Goal: Task Accomplishment & Management: Manage account settings

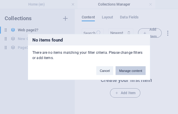
click at [0, 0] on button "Manage content" at bounding box center [0, 0] width 0 height 0
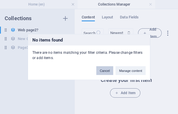
click at [106, 71] on button "Cancel" at bounding box center [104, 70] width 17 height 9
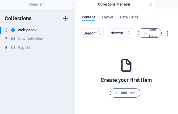
click at [0, 0] on icon "button" at bounding box center [0, 0] width 0 height 0
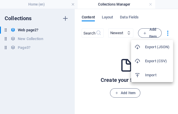
click at [71, 66] on div at bounding box center [89, 57] width 178 height 114
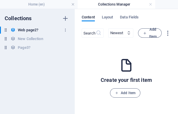
click at [0, 0] on h6 "Web page2?" at bounding box center [0, 0] width 0 height 0
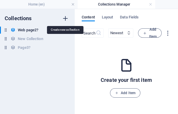
click at [66, 18] on icon "button" at bounding box center [65, 18] width 7 height 7
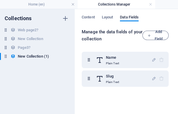
drag, startPoint x: 13, startPoint y: 55, endPoint x: 29, endPoint y: 80, distance: 29.3
click at [0, 0] on div "Collections Web page2? Web page2? New Collection New Collection Page3? Page3? N…" at bounding box center [0, 0] width 0 height 0
click at [65, 56] on icon "button" at bounding box center [65, 56] width 4 height 4
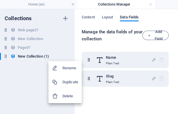
click at [0, 0] on h6 "Delete" at bounding box center [0, 0] width 0 height 0
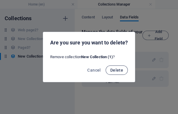
click at [0, 0] on span "Delete" at bounding box center [0, 0] width 0 height 0
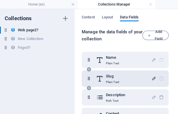
click at [0, 0] on icon "button" at bounding box center [0, 0] width 0 height 0
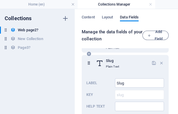
scroll to position [23, 0]
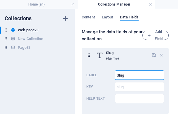
drag, startPoint x: 130, startPoint y: 77, endPoint x: 22, endPoint y: 98, distance: 110.8
click at [0, 0] on div "Collections Web page2? Web page2? New Collection New Collection Page3? Page3? C…" at bounding box center [0, 0] width 0 height 0
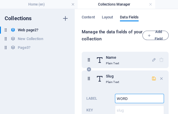
type input "WORD"
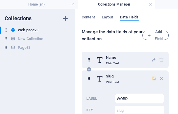
click at [0, 0] on icon "button" at bounding box center [0, 0] width 0 height 0
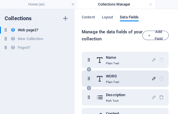
click at [0, 0] on p "Plain Text" at bounding box center [0, 0] width 0 height 0
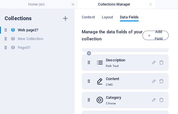
scroll to position [93, 0]
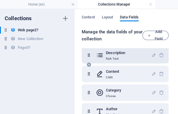
click at [0, 0] on p "Rich Text" at bounding box center [0, 0] width 0 height 0
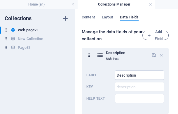
click at [0, 0] on p "Rich Text" at bounding box center [0, 0] width 0 height 0
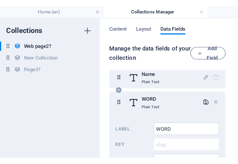
scroll to position [0, 0]
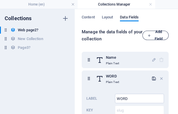
click at [150, 35] on icon "button" at bounding box center [150, 36] width 4 height 4
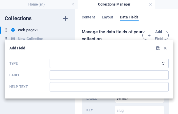
click at [165, 49] on icon "button" at bounding box center [165, 48] width 5 height 5
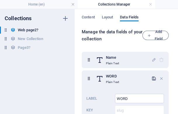
click at [0, 0] on div "Manage the data fields of your collection Add Field Name Plain Text WORD Plain …" at bounding box center [0, 0] width 0 height 0
click at [0, 0] on span "Layout" at bounding box center [0, 0] width 0 height 0
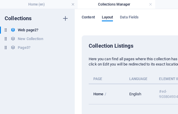
click at [0, 0] on span "Content" at bounding box center [0, 0] width 0 height 0
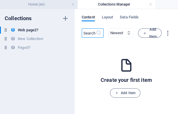
click at [62, 4] on h4 "Home (en)" at bounding box center [39, 4] width 78 height 6
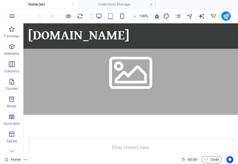
scroll to position [264, 0]
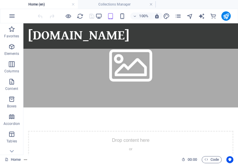
drag, startPoint x: 236, startPoint y: 34, endPoint x: 229, endPoint y: 187, distance: 153.2
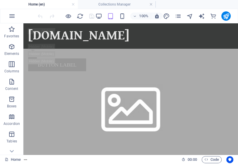
scroll to position [8931, 0]
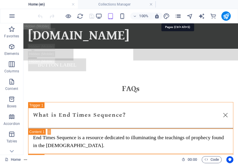
click at [0, 0] on icon "pages" at bounding box center [0, 0] width 0 height 0
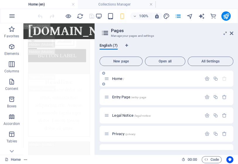
scroll to position [8942, 0]
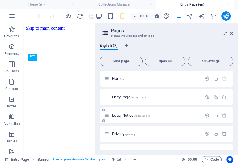
scroll to position [0, 0]
click at [0, 0] on icon "button" at bounding box center [0, 0] width 0 height 0
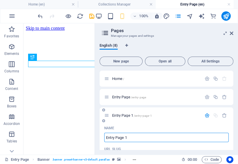
click at [0, 0] on input "Entry Page 1" at bounding box center [0, 0] width 0 height 0
type input "Entry Page21"
type input "/entry-page21"
type input "Entry Page21"
type input "Entry Page2"
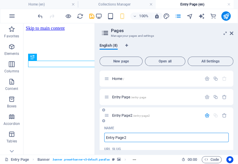
type input "/entry-page2"
type input "Entry Page2"
click at [0, 0] on input "Entry Page2" at bounding box center [0, 0] width 0 height 0
type input "EntryPage2"
type input "/entrypage2"
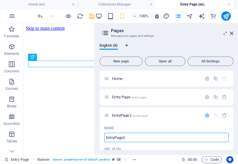
type input "EntryPage2"
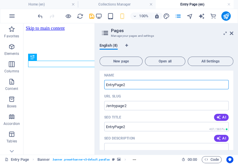
scroll to position [47, 0]
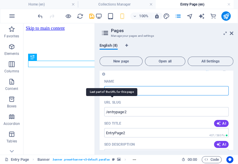
type input "EntryPage2"
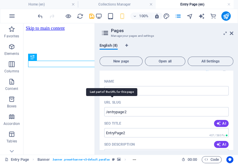
drag, startPoint x: 116, startPoint y: 104, endPoint x: 206, endPoint y: 44, distance: 108.1
click at [0, 0] on div "English (8)" at bounding box center [0, 0] width 0 height 0
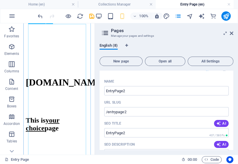
scroll to position [117, 0]
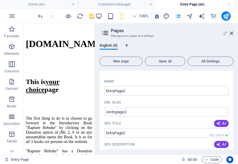
click at [0, 0] on div "English (8)" at bounding box center [0, 0] width 0 height 0
click at [90, 16] on icon "save" at bounding box center [91, 16] width 7 height 7
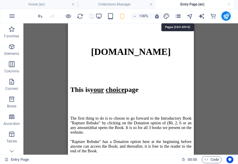
click at [0, 0] on icon "pages" at bounding box center [0, 0] width 0 height 0
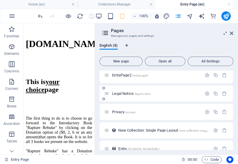
scroll to position [47, 0]
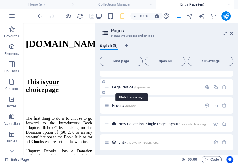
click at [126, 88] on span "Legal Notice /legal-notice" at bounding box center [131, 87] width 38 height 4
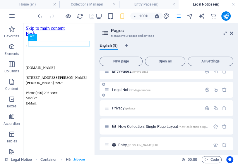
scroll to position [0, 0]
click at [178, 89] on icon "button" at bounding box center [206, 89] width 5 height 5
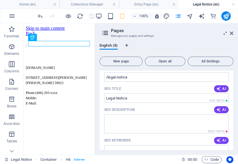
scroll to position [114, 0]
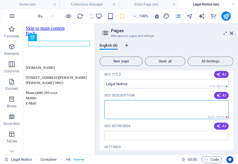
click at [0, 0] on textarea "SEO Description" at bounding box center [0, 0] width 0 height 0
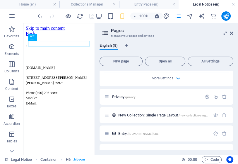
scroll to position [317, 0]
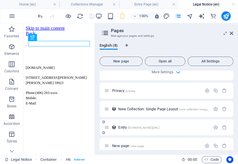
click at [122, 114] on span "Entry /[DOMAIN_NAME][URL]" at bounding box center [138, 127] width 41 height 4
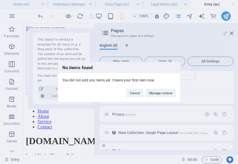
scroll to position [0, 0]
click at [136, 94] on button "Cancel" at bounding box center [134, 93] width 17 height 9
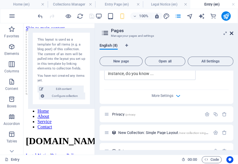
click at [178, 32] on icon at bounding box center [231, 33] width 4 height 5
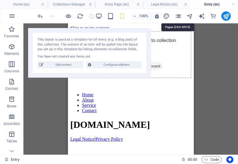
click at [178, 17] on icon "pages" at bounding box center [177, 16] width 7 height 7
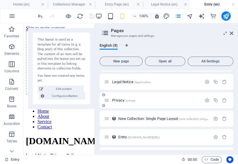
scroll to position [68, 0]
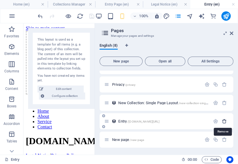
click at [0, 0] on icon "button" at bounding box center [0, 0] width 0 height 0
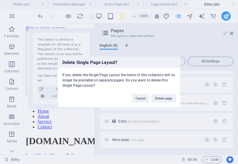
drag, startPoint x: 164, startPoint y: 96, endPoint x: 158, endPoint y: 152, distance: 56.1
click at [163, 96] on button "Delete page" at bounding box center [163, 98] width 24 height 9
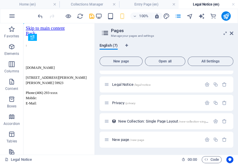
scroll to position [49, 0]
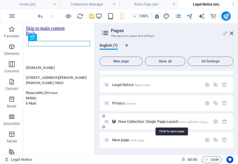
click at [164, 114] on span "New Collection: Single Page Layout /new-collection-single-page-layout" at bounding box center [171, 121] width 106 height 4
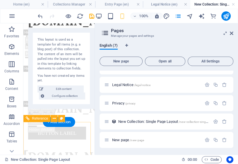
scroll to position [0, 0]
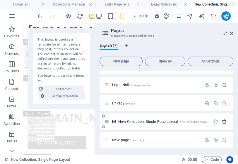
click at [0, 0] on icon "button" at bounding box center [0, 0] width 0 height 0
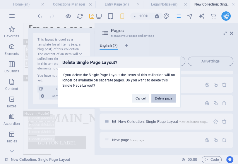
click at [167, 99] on button "Delete page" at bounding box center [163, 98] width 24 height 9
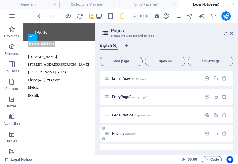
scroll to position [31, 0]
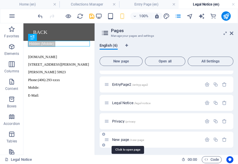
click at [0, 0] on span "New page /new-page" at bounding box center [0, 0] width 0 height 0
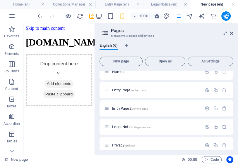
scroll to position [0, 0]
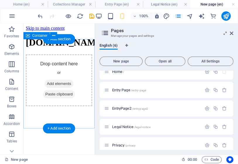
click at [62, 98] on span "Paste clipboard" at bounding box center [59, 94] width 32 height 8
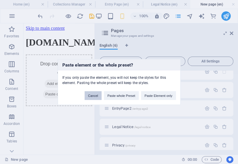
click at [91, 98] on button "Cancel" at bounding box center [92, 95] width 17 height 9
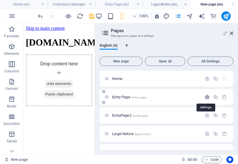
click at [0, 0] on icon "button" at bounding box center [0, 0] width 0 height 0
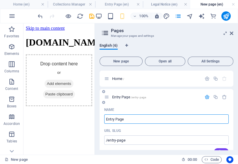
click at [0, 0] on input "Entry Page" at bounding box center [0, 0] width 0 height 0
type input "EntryPage"
type input "/entrypage"
type input "EntryPage"
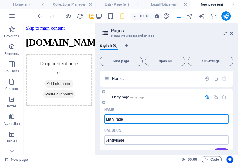
click at [178, 109] on div "Name" at bounding box center [166, 109] width 124 height 9
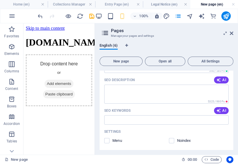
scroll to position [46, 0]
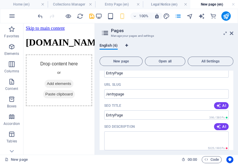
click at [127, 46] on icon "Language Tabs" at bounding box center [126, 46] width 3 height 4
select select "41"
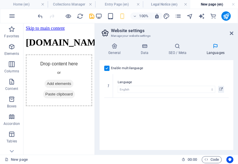
click at [0, 0] on h4 "Languages" at bounding box center [0, 0] width 0 height 0
click at [0, 0] on h4 "SEO / Meta" at bounding box center [0, 0] width 0 height 0
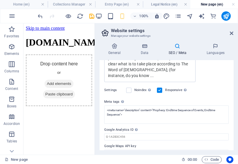
scroll to position [156, 0]
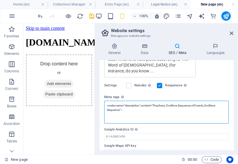
drag, startPoint x: 154, startPoint y: 100, endPoint x: 164, endPoint y: 101, distance: 10.3
click at [162, 101] on textarea "<meta name="description" content="Prophecy: Endtime Sequence of Events; Endtime…" at bounding box center [166, 112] width 124 height 23
click at [164, 101] on textarea "<meta name="description" content="Prophecy: Endtime Sequence of Events; Endtime…" at bounding box center [166, 112] width 124 height 23
click at [155, 101] on textarea "<meta name="description" content="Prophecy: Endtime Sequence of Events; Endtime…" at bounding box center [166, 112] width 124 height 23
click at [130, 110] on textarea "<meta name="description" content="Prophecy: Endtime Sequence of Events; Endtime…" at bounding box center [166, 112] width 124 height 23
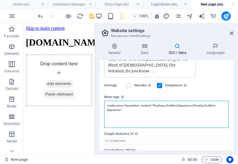
paste textarea "end-time, endtime sequence; sequence of events, sequence of the end; end time, …"
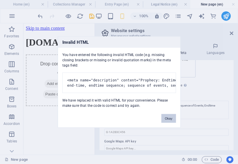
click at [0, 0] on button "Okay" at bounding box center [0, 0] width 0 height 0
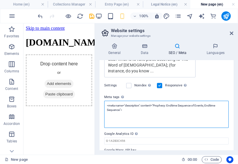
click at [125, 111] on textarea "<meta name="description" content="Prophecy: Endtime Sequence of Events; Endtime…" at bounding box center [166, 114] width 124 height 27
click at [124, 107] on textarea "<meta name="description" content="Prophecy: Endtime Sequence of Events; Endtime…" at bounding box center [166, 114] width 124 height 27
click at [105, 107] on textarea "<meta name="description" content="Prophecy: Endtime Sequence of Events; Endtime…" at bounding box center [166, 114] width 124 height 27
paste textarea "<META name="keywords" content="end-time, endtime sequence; sequence of events, …"
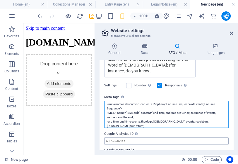
scroll to position [0, 0]
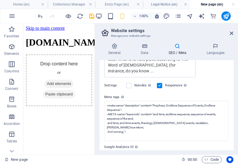
click at [169, 114] on body "[DOMAIN_NAME] Home (en) Collections Manager Entry Page (en) Legal Notice (en) N…" at bounding box center [119, 82] width 238 height 164
type textarea "<meta name="description" content="Prophecy: Endtime Sequence of Events; Endtime…"
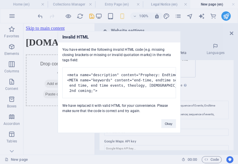
drag, startPoint x: 92, startPoint y: 84, endPoint x: 66, endPoint y: 71, distance: 28.9
click at [0, 0] on pre "<meta name="description" content="Prophecy: Endtime Sequence of Events; Endtime…" at bounding box center [0, 0] width 0 height 0
drag, startPoint x: 66, startPoint y: 71, endPoint x: 98, endPoint y: 71, distance: 32.4
copy pre "<meta name="description" content="Prophecy: Endtime Sequence of Events; Endtime…"
click at [0, 0] on pre "<meta name="description" content="Prophecy: Endtime Sequence of Events; Endtime…" at bounding box center [0, 0] width 0 height 0
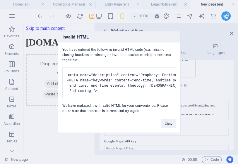
drag, startPoint x: 166, startPoint y: 87, endPoint x: 175, endPoint y: 86, distance: 8.5
click at [0, 0] on pre "<meta name="description" content="Prophecy: Endtime Sequence of Events; Endtime…" at bounding box center [0, 0] width 0 height 0
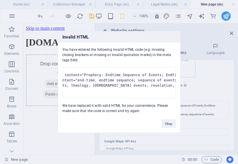
scroll to position [0, 58]
drag, startPoint x: 148, startPoint y: 73, endPoint x: 181, endPoint y: 75, distance: 33.1
click at [0, 0] on div "Invalid HTML You have entered the following invalid HTML code (e.g. missing clo…" at bounding box center [0, 0] width 0 height 0
click at [0, 0] on pre "<meta name="description" content="Prophecy: Endtime Sequence of Events; Endtime…" at bounding box center [0, 0] width 0 height 0
click at [0, 0] on div "Invalid HTML You have entered the following invalid HTML code (e.g. missing clo…" at bounding box center [0, 0] width 0 height 0
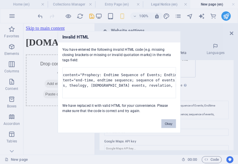
click at [0, 0] on button "Okay" at bounding box center [0, 0] width 0 height 0
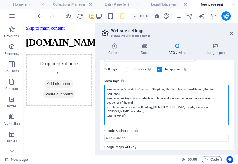
scroll to position [178, 0]
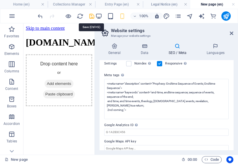
click at [0, 0] on icon "save" at bounding box center [0, 0] width 0 height 0
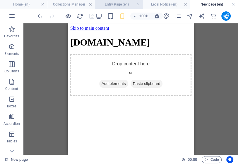
click at [114, 5] on h4 "Entry Page (en)" at bounding box center [119, 4] width 48 height 6
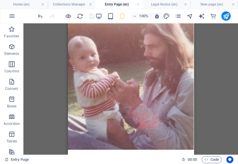
scroll to position [0, 0]
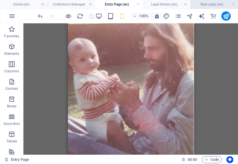
click at [178, 5] on h4 "New page (en)" at bounding box center [214, 4] width 48 height 6
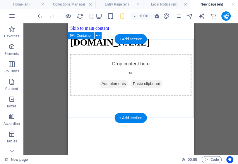
click at [148, 88] on span "Paste clipboard" at bounding box center [146, 84] width 32 height 8
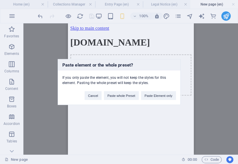
click at [95, 114] on div "Paste element or the whole preset? If you only paste the element, you will not …" at bounding box center [119, 82] width 238 height 164
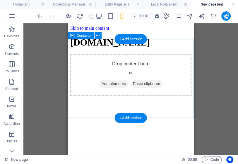
click at [139, 87] on span "Paste clipboard" at bounding box center [146, 84] width 32 height 8
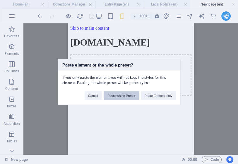
click at [133, 96] on button "Paste whole Preset" at bounding box center [121, 95] width 35 height 9
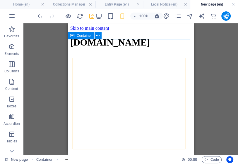
drag, startPoint x: 98, startPoint y: 36, endPoint x: 98, endPoint y: 39, distance: 3.8
click at [0, 0] on icon at bounding box center [0, 0] width 0 height 0
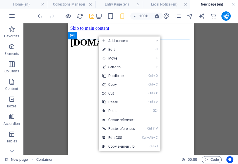
click at [114, 50] on link "⏎ Edit" at bounding box center [118, 49] width 39 height 9
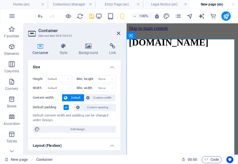
click at [66, 108] on label at bounding box center [65, 107] width 5 height 5
click at [0, 0] on input "Default padding" at bounding box center [0, 0] width 0 height 0
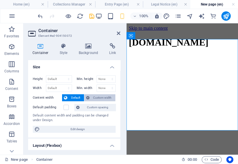
click at [102, 97] on span "Custom width" at bounding box center [102, 97] width 22 height 7
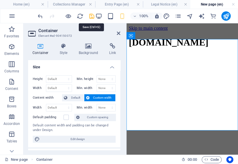
click at [0, 0] on icon "save" at bounding box center [0, 0] width 0 height 0
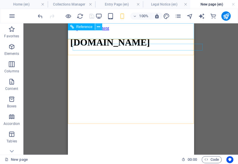
click at [0, 0] on icon at bounding box center [0, 0] width 0 height 0
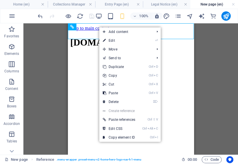
click at [110, 40] on link "⏎ Edit" at bounding box center [118, 40] width 39 height 9
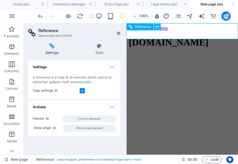
click at [0, 0] on icon at bounding box center [0, 0] width 0 height 0
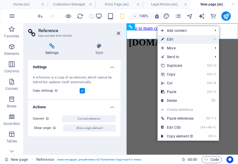
drag, startPoint x: 171, startPoint y: 40, endPoint x: 44, endPoint y: 17, distance: 128.7
click at [171, 40] on link "⏎ Edit" at bounding box center [176, 39] width 39 height 9
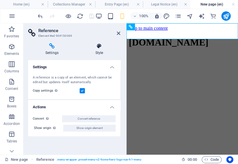
click at [98, 50] on h4 "Style" at bounding box center [99, 49] width 42 height 12
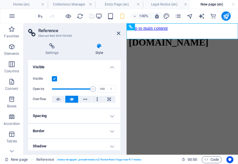
click at [54, 80] on label at bounding box center [54, 78] width 5 height 5
click at [0, 0] on input "Visible" at bounding box center [0, 0] width 0 height 0
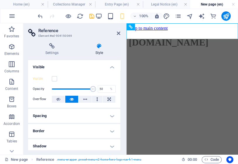
click at [72, 89] on span at bounding box center [72, 89] width 41 height 9
click at [91, 88] on span at bounding box center [72, 89] width 41 height 9
click at [75, 89] on span at bounding box center [72, 89] width 41 height 9
click at [70, 89] on span at bounding box center [72, 89] width 41 height 9
click at [74, 89] on span at bounding box center [72, 89] width 41 height 9
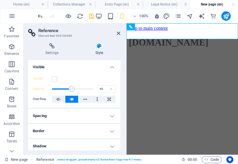
click at [71, 89] on span at bounding box center [72, 89] width 6 height 6
click at [69, 89] on span at bounding box center [72, 89] width 6 height 6
type input "44"
click at [69, 89] on span at bounding box center [68, 89] width 6 height 6
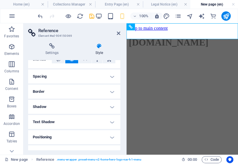
scroll to position [47, 0]
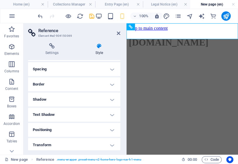
click at [87, 87] on h4 "Border" at bounding box center [74, 84] width 92 height 14
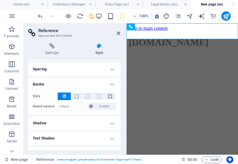
click at [110, 83] on h4 "Border" at bounding box center [74, 82] width 92 height 11
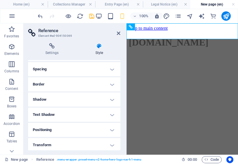
click at [81, 101] on h4 "Shadow" at bounding box center [74, 100] width 92 height 14
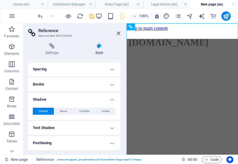
click at [110, 99] on h4 "Shadow" at bounding box center [74, 98] width 92 height 11
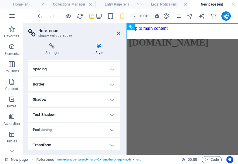
click at [79, 114] on h4 "Text Shadow" at bounding box center [74, 115] width 92 height 14
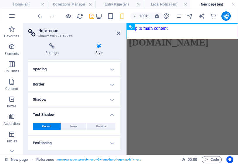
click at [110, 114] on h4 "Text Shadow" at bounding box center [74, 113] width 92 height 11
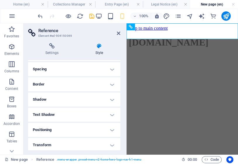
click at [85, 114] on h4 "Positioning" at bounding box center [74, 130] width 92 height 14
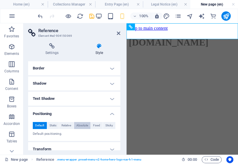
scroll to position [70, 0]
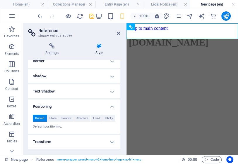
click at [110, 105] on h4 "Positioning" at bounding box center [74, 105] width 92 height 11
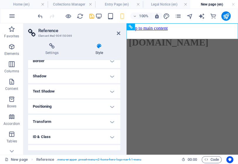
click at [92, 114] on h4 "Transform" at bounding box center [74, 122] width 92 height 14
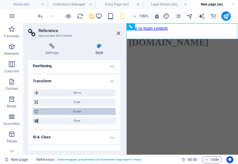
scroll to position [117, 0]
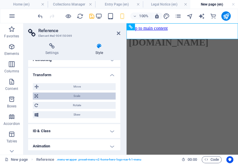
click at [78, 97] on span "Scale" at bounding box center [77, 96] width 74 height 7
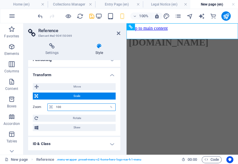
drag, startPoint x: 61, startPoint y: 106, endPoint x: 55, endPoint y: 107, distance: 6.2
click at [55, 106] on input "100" at bounding box center [84, 107] width 61 height 7
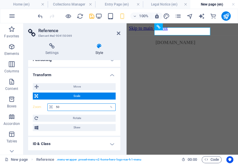
drag, startPoint x: 56, startPoint y: 108, endPoint x: 59, endPoint y: 108, distance: 3.2
click at [61, 107] on input "50" at bounding box center [84, 107] width 61 height 7
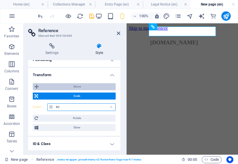
type input "60"
click at [76, 87] on span "Move" at bounding box center [76, 86] width 73 height 7
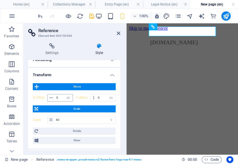
click at [51, 97] on icon at bounding box center [51, 98] width 4 height 4
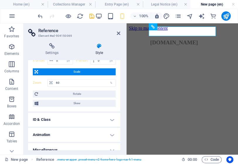
scroll to position [160, 0]
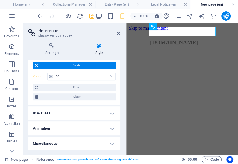
click at [72, 114] on h4 "Animation" at bounding box center [74, 129] width 92 height 14
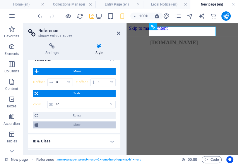
scroll to position [86, 0]
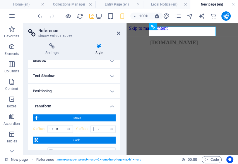
click at [66, 92] on h4 "Positioning" at bounding box center [74, 91] width 92 height 14
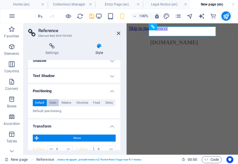
click at [52, 103] on span "Static" at bounding box center [52, 102] width 7 height 7
drag, startPoint x: 41, startPoint y: 101, endPoint x: 44, endPoint y: 101, distance: 2.9
click at [41, 101] on span "Default" at bounding box center [39, 102] width 9 height 7
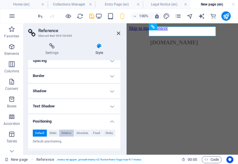
scroll to position [62, 0]
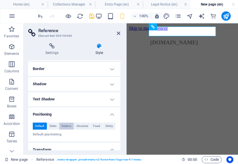
click at [67, 114] on span "Relative" at bounding box center [66, 126] width 10 height 7
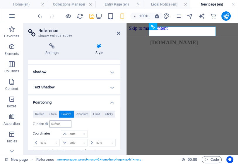
scroll to position [86, 0]
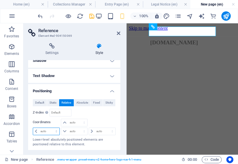
click at [40, 114] on select "auto px rem % em" at bounding box center [46, 131] width 26 height 7
click at [77, 114] on div "Relative to body" at bounding box center [94, 113] width 41 height 8
drag, startPoint x: 42, startPoint y: 103, endPoint x: 46, endPoint y: 103, distance: 3.5
click at [42, 102] on span "Default" at bounding box center [39, 102] width 9 height 7
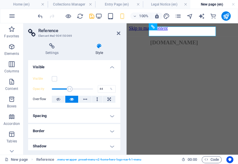
scroll to position [0, 0]
click at [107, 100] on icon at bounding box center [109, 99] width 4 height 7
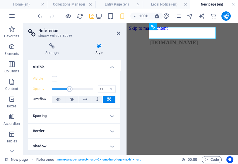
click at [107, 100] on icon at bounding box center [109, 99] width 4 height 7
click at [73, 101] on button at bounding box center [71, 99] width 13 height 7
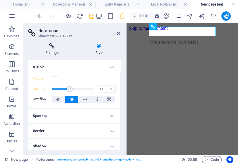
click at [54, 51] on h4 "Settings" at bounding box center [53, 49] width 50 height 12
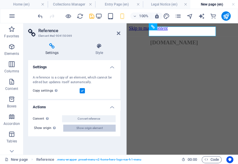
click at [96, 114] on span "Show origin element" at bounding box center [89, 128] width 26 height 7
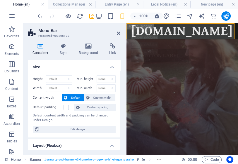
scroll to position [9141, 0]
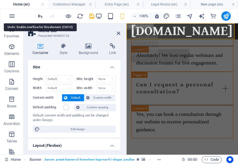
click at [0, 0] on icon "undo" at bounding box center [0, 0] width 0 height 0
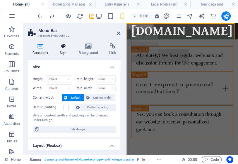
drag, startPoint x: 63, startPoint y: 53, endPoint x: 67, endPoint y: 54, distance: 4.5
click at [64, 53] on h4 "Style" at bounding box center [64, 49] width 19 height 12
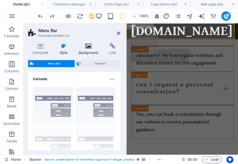
click at [88, 49] on h4 "Background" at bounding box center [89, 49] width 31 height 12
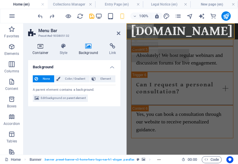
click at [38, 49] on h4 "Container" at bounding box center [41, 49] width 27 height 12
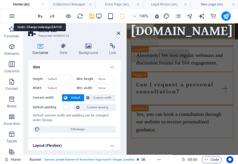
click at [0, 0] on icon "undo" at bounding box center [0, 0] width 0 height 0
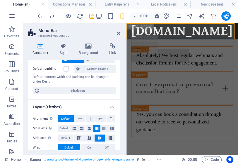
scroll to position [0, 0]
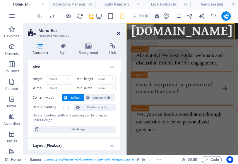
click at [118, 33] on icon at bounding box center [119, 33] width 4 height 5
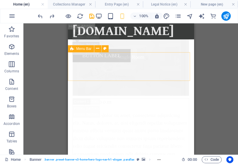
click at [118, 33] on div "[DOMAIN_NAME]" at bounding box center [130, 31] width 116 height 6
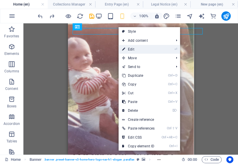
drag, startPoint x: 130, startPoint y: 48, endPoint x: 1, endPoint y: 26, distance: 130.7
click at [130, 48] on link "⏎ Edit" at bounding box center [137, 49] width 39 height 9
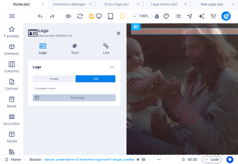
click at [70, 99] on span "Edit design" at bounding box center [77, 97] width 72 height 7
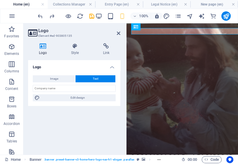
select select "rem"
select select "800"
select select "px"
select select "rem"
select select "px"
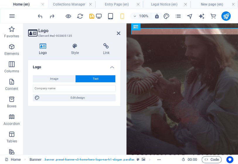
select select "800"
select select "px"
select select "rem"
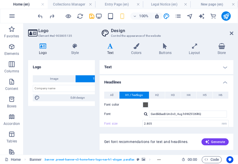
click at [178, 95] on span "H5" at bounding box center [204, 95] width 4 height 7
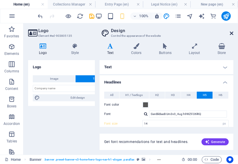
click at [178, 35] on icon at bounding box center [231, 33] width 4 height 5
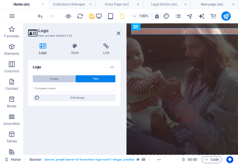
click at [59, 79] on button "Image" at bounding box center [54, 78] width 42 height 7
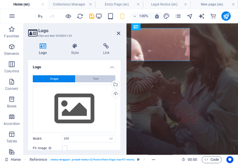
click at [98, 78] on button "Text" at bounding box center [95, 78] width 40 height 7
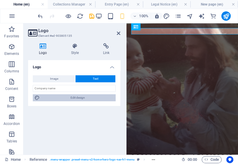
click at [89, 97] on span "Edit design" at bounding box center [77, 97] width 72 height 7
select select "rem"
select select "800"
select select "px"
select select "rem"
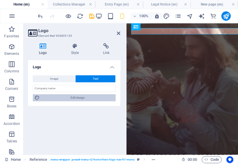
select select "px"
select select "800"
select select "px"
select select "rem"
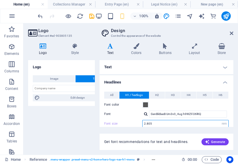
drag, startPoint x: 154, startPoint y: 124, endPoint x: 48, endPoint y: 143, distance: 108.0
click at [83, 114] on div "Home (en) Collections Manager Entry Page (en) Legal Notice (en) New page (en) F…" at bounding box center [119, 88] width 238 height 131
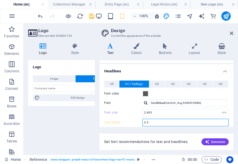
click at [147, 114] on input "0.5" at bounding box center [185, 122] width 86 height 7
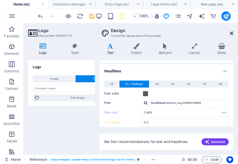
click at [178, 32] on icon at bounding box center [231, 33] width 4 height 5
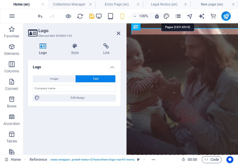
click at [0, 0] on icon "pages" at bounding box center [0, 0] width 0 height 0
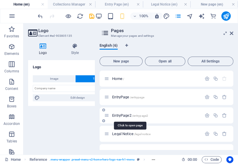
click at [128, 114] on span "EntryPage2 /entrypage2" at bounding box center [130, 115] width 36 height 4
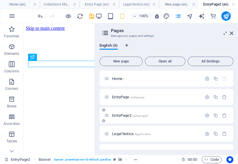
scroll to position [0, 0]
click at [178, 17] on icon "pages" at bounding box center [177, 16] width 7 height 7
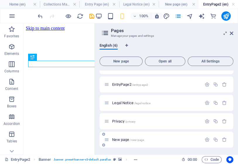
click at [122, 114] on span "New page /new-page" at bounding box center [128, 140] width 32 height 4
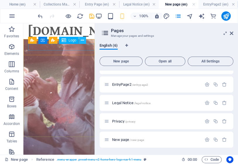
click at [82, 40] on icon at bounding box center [82, 40] width 3 height 6
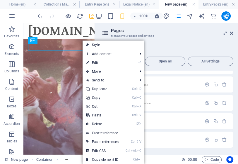
drag, startPoint x: 94, startPoint y: 62, endPoint x: 96, endPoint y: 65, distance: 3.3
click at [94, 61] on link "⏎ Edit" at bounding box center [101, 62] width 39 height 9
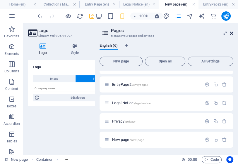
drag, startPoint x: 231, startPoint y: 31, endPoint x: 59, endPoint y: 43, distance: 173.0
click at [178, 31] on icon at bounding box center [231, 33] width 4 height 5
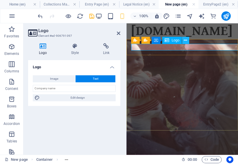
click at [178, 41] on icon at bounding box center [184, 40] width 3 height 6
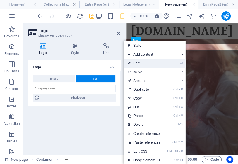
click at [138, 64] on link "⏎ Edit" at bounding box center [143, 63] width 39 height 9
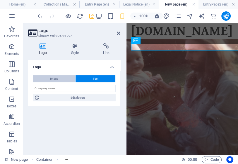
click at [62, 80] on button "Image" at bounding box center [54, 78] width 42 height 7
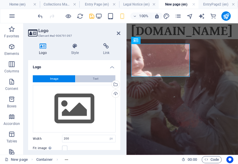
click at [89, 78] on button "Text" at bounding box center [95, 78] width 40 height 7
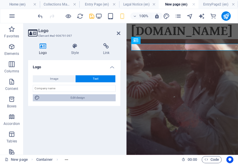
click at [82, 98] on span "Edit design" at bounding box center [77, 97] width 72 height 7
select select "rem"
select select "800"
select select "px"
select select "rem"
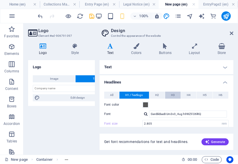
click at [172, 95] on span "H3" at bounding box center [173, 95] width 4 height 7
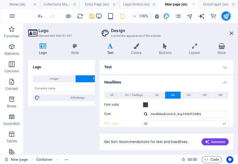
click at [178, 95] on span "H4" at bounding box center [188, 95] width 4 height 7
drag, startPoint x: 203, startPoint y: 94, endPoint x: 178, endPoint y: 108, distance: 28.2
click at [178, 94] on span "H5" at bounding box center [204, 95] width 4 height 7
select select "px"
select select "800"
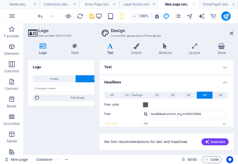
select select "px"
select select "rem"
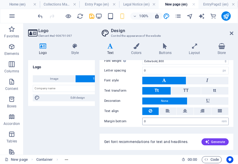
scroll to position [85, 0]
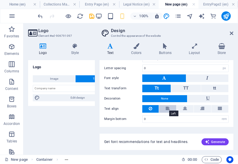
click at [169, 107] on icon at bounding box center [167, 108] width 4 height 7
click at [230, 32] on icon at bounding box center [231, 33] width 4 height 5
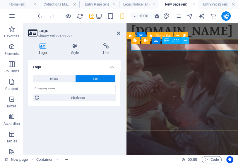
click at [185, 40] on icon at bounding box center [184, 40] width 3 height 6
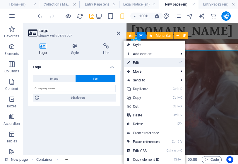
click at [132, 63] on link "⏎ Edit" at bounding box center [142, 62] width 39 height 9
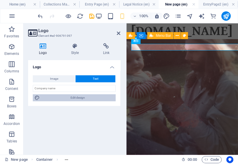
click at [0, 0] on span "Edit design" at bounding box center [0, 0] width 0 height 0
select select "rem"
select select "800"
select select "px"
select select "rem"
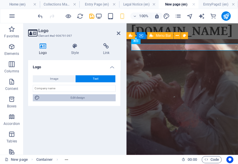
select select "px"
select select "800"
select select "px"
select select "rem"
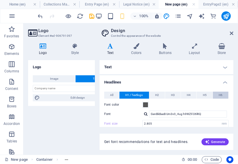
click at [218, 94] on span "H6" at bounding box center [220, 95] width 4 height 7
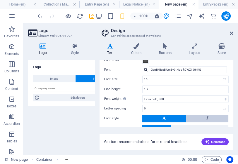
scroll to position [47, 0]
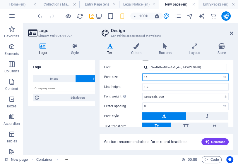
drag, startPoint x: 152, startPoint y: 77, endPoint x: 123, endPoint y: 73, distance: 28.8
click at [128, 74] on div "Font size 16 rem px em %" at bounding box center [166, 77] width 124 height 8
type input "8"
click at [230, 33] on icon at bounding box center [231, 33] width 4 height 5
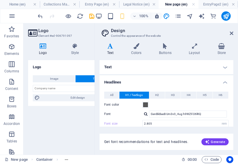
select select "px"
select select "800"
select select "px"
select select "rem"
click at [221, 95] on button "H6" at bounding box center [219, 95] width 15 height 7
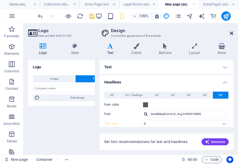
click at [231, 33] on icon at bounding box center [231, 33] width 4 height 5
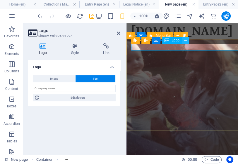
click at [187, 39] on button at bounding box center [185, 40] width 7 height 7
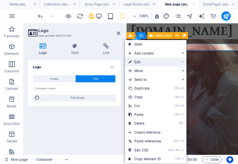
click at [139, 61] on link "⏎ Edit" at bounding box center [144, 62] width 39 height 9
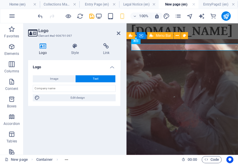
click at [0, 0] on span "Text" at bounding box center [0, 0] width 0 height 0
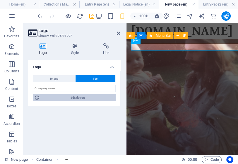
click at [0, 0] on span "Edit design" at bounding box center [0, 0] width 0 height 0
select select "px"
select select "800"
select select "px"
select select "rem"
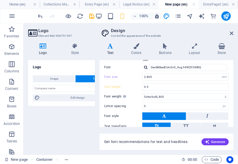
scroll to position [1, 0]
